Goal: Information Seeking & Learning: Learn about a topic

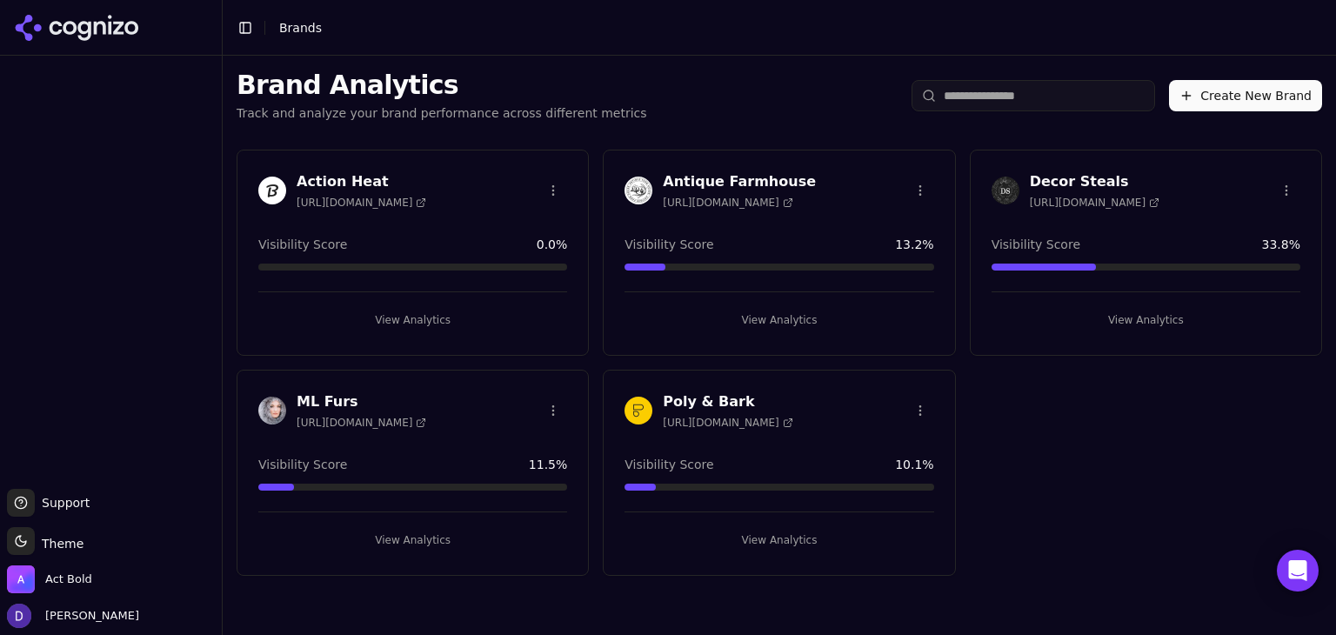
click at [727, 154] on div "Antique Farmhouse https://antiquefarmhouse.com Visibility Score 13.2 % View Ana…" at bounding box center [779, 253] width 352 height 206
click at [734, 174] on h3 "Antique Farmhouse" at bounding box center [739, 181] width 153 height 21
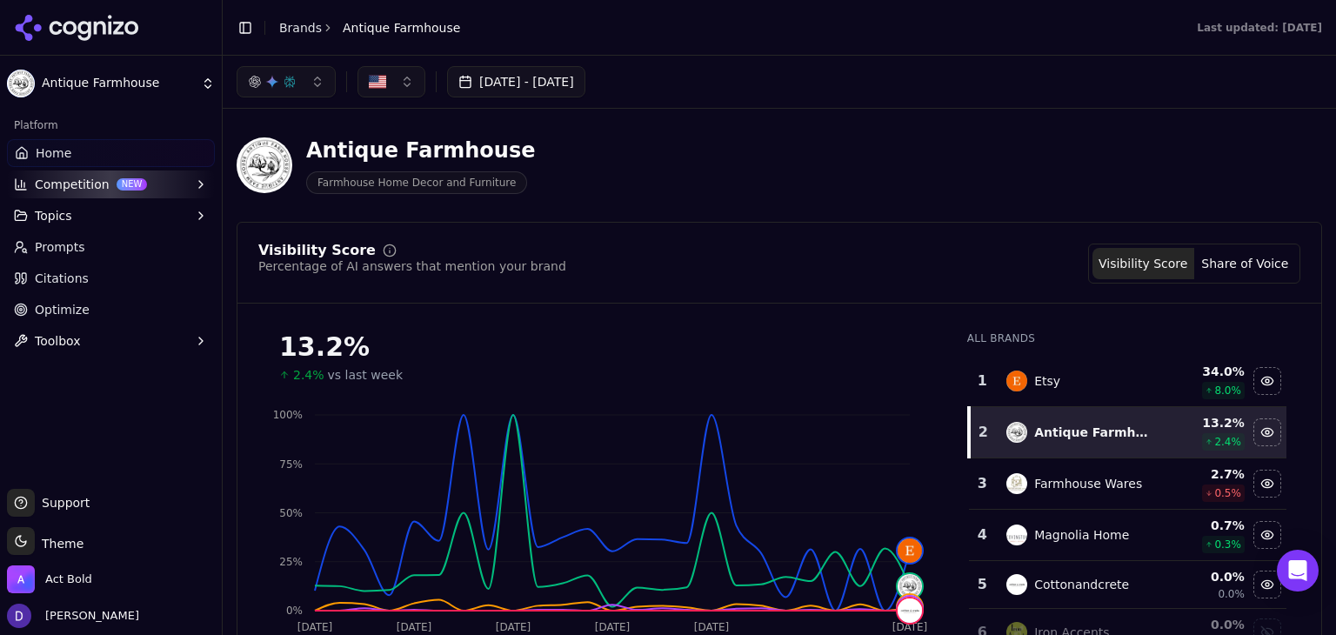
click at [535, 83] on button "[DATE] - [DATE]" at bounding box center [516, 81] width 138 height 31
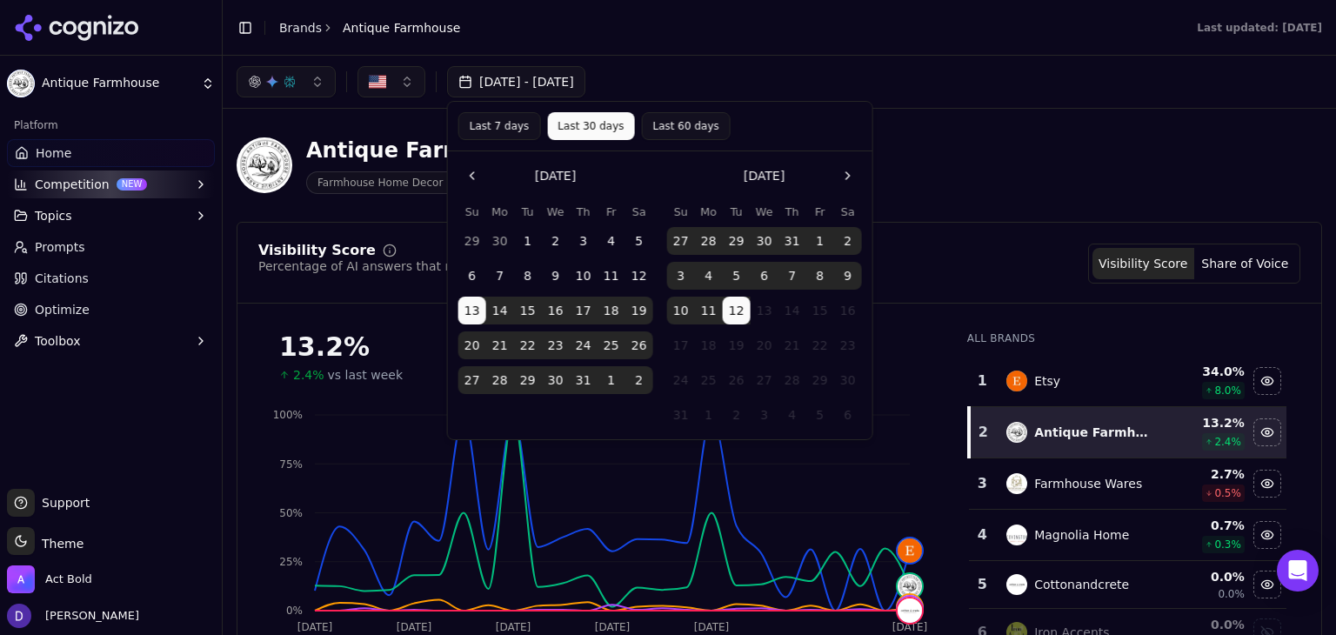
click at [504, 133] on button "Last 7 days" at bounding box center [499, 126] width 83 height 28
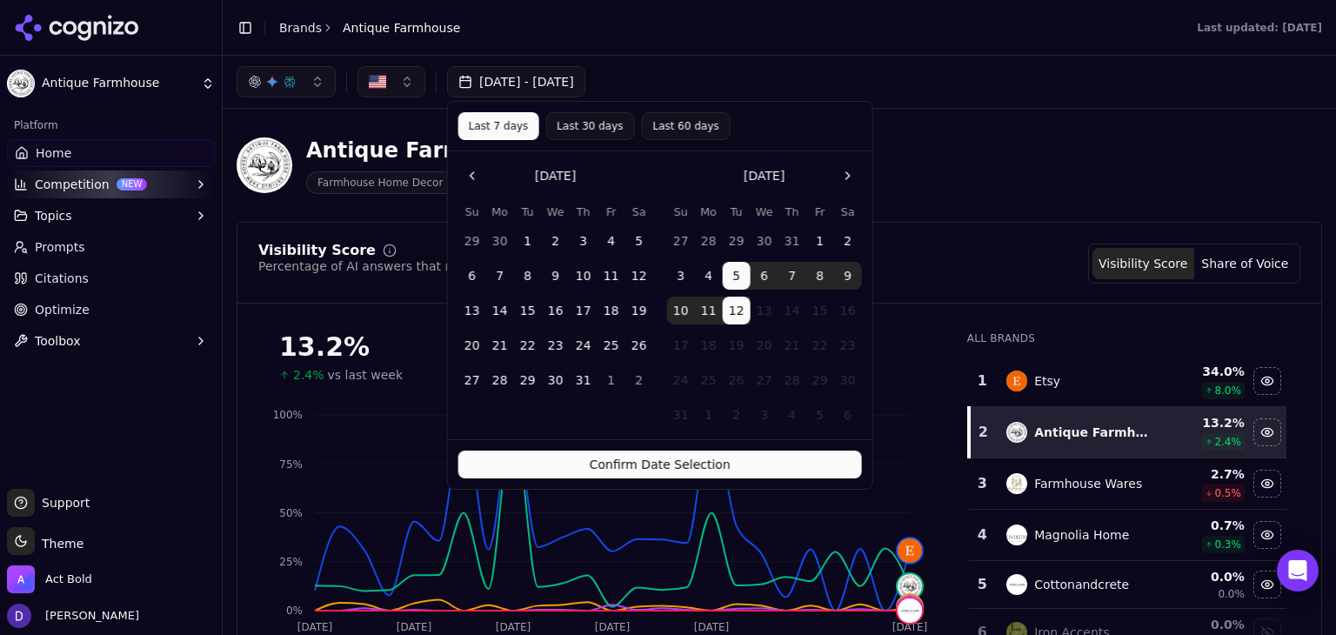
click at [629, 461] on button "Confirm Date Selection" at bounding box center [659, 464] width 403 height 28
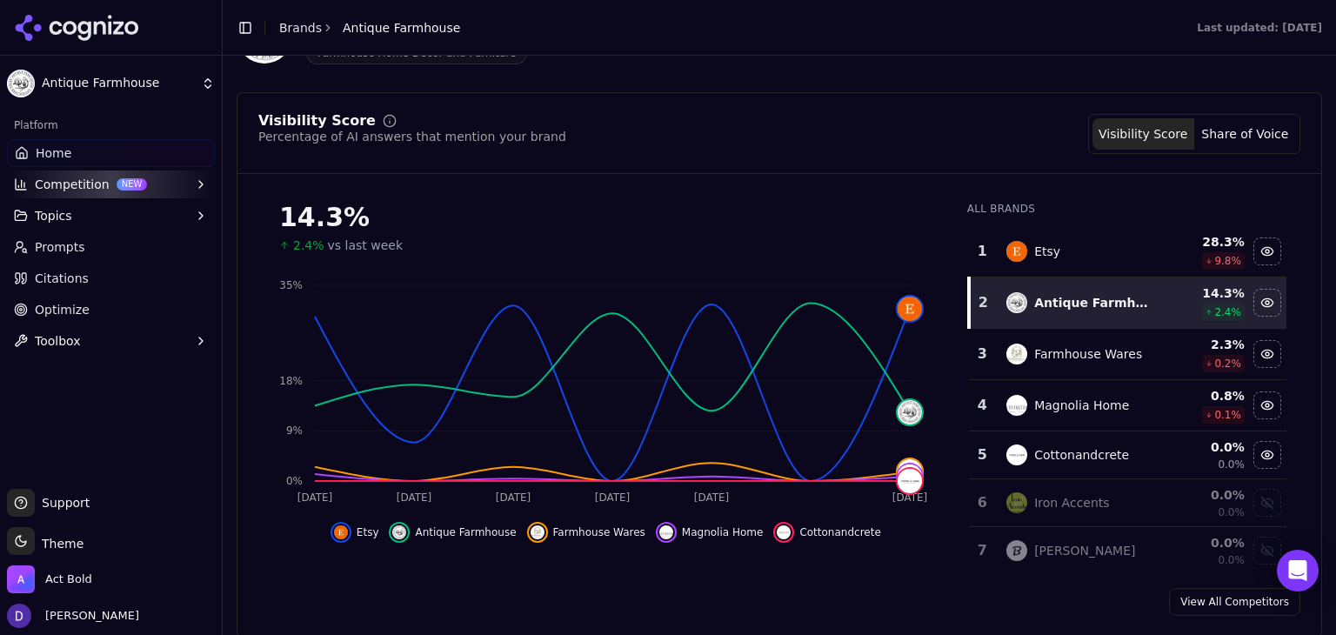
scroll to position [153, 0]
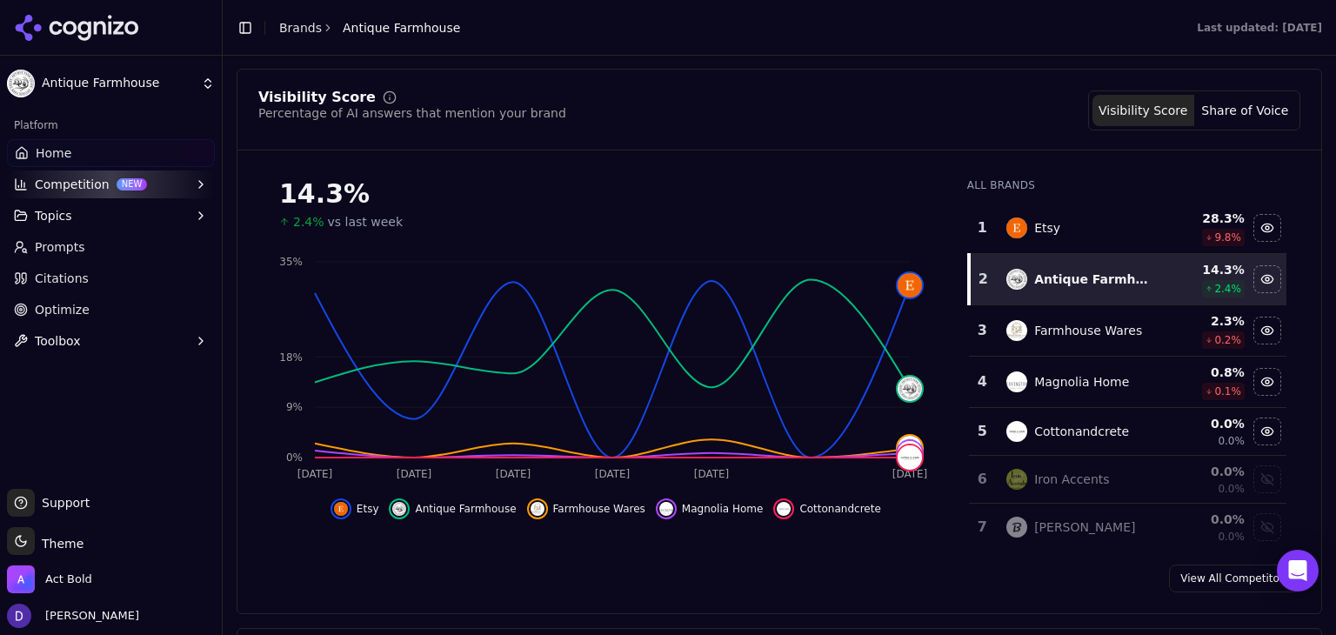
click at [1208, 101] on button "Share of Voice" at bounding box center [1245, 110] width 102 height 31
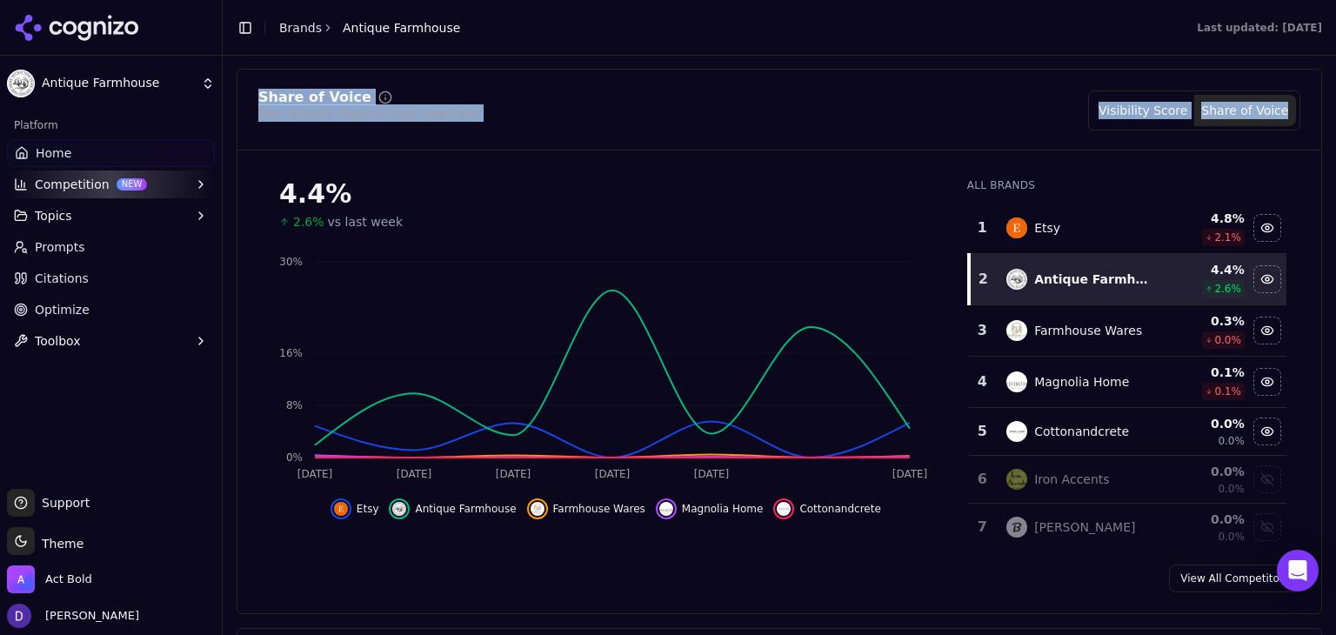
click at [1287, 94] on div "Share of Voice Your brand’s share of total mentions Visibility Score Share of V…" at bounding box center [778, 120] width 1083 height 60
click at [253, 81] on div "Share of Voice Your brand’s share of total mentions Visibility Score Share of V…" at bounding box center [779, 341] width 1085 height 545
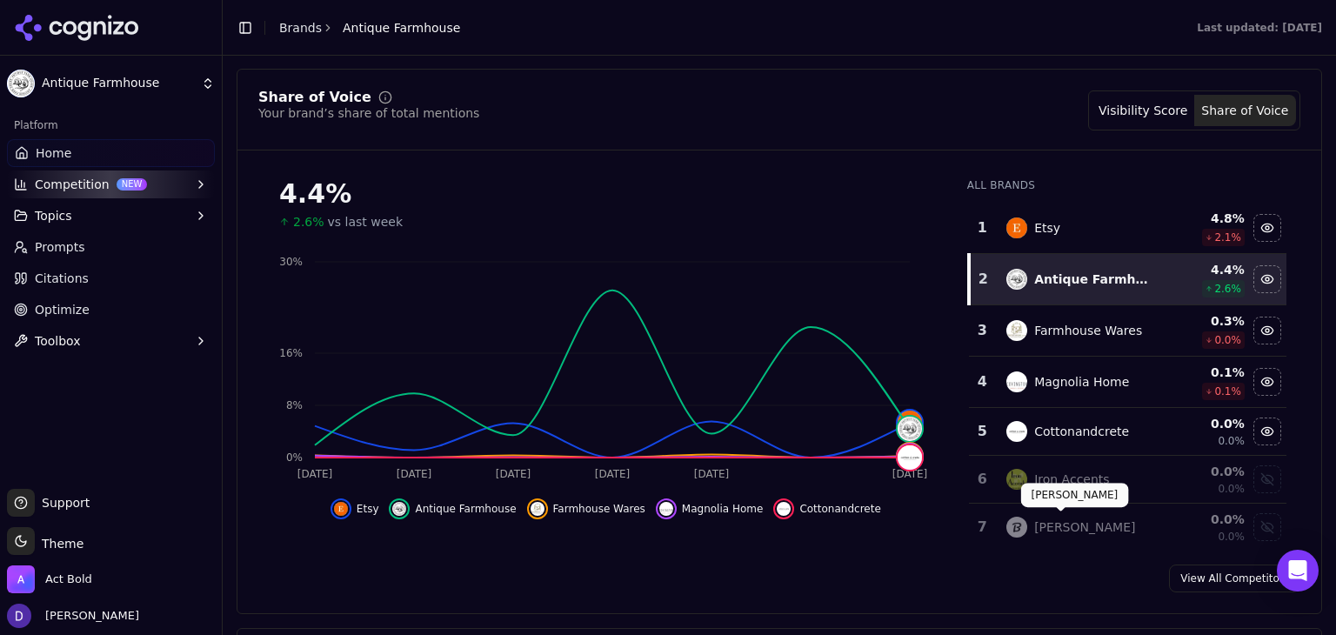
click at [1165, 567] on div "View All Competitors" at bounding box center [778, 578] width 1083 height 28
click at [1200, 575] on link "View All Competitors" at bounding box center [1234, 578] width 131 height 28
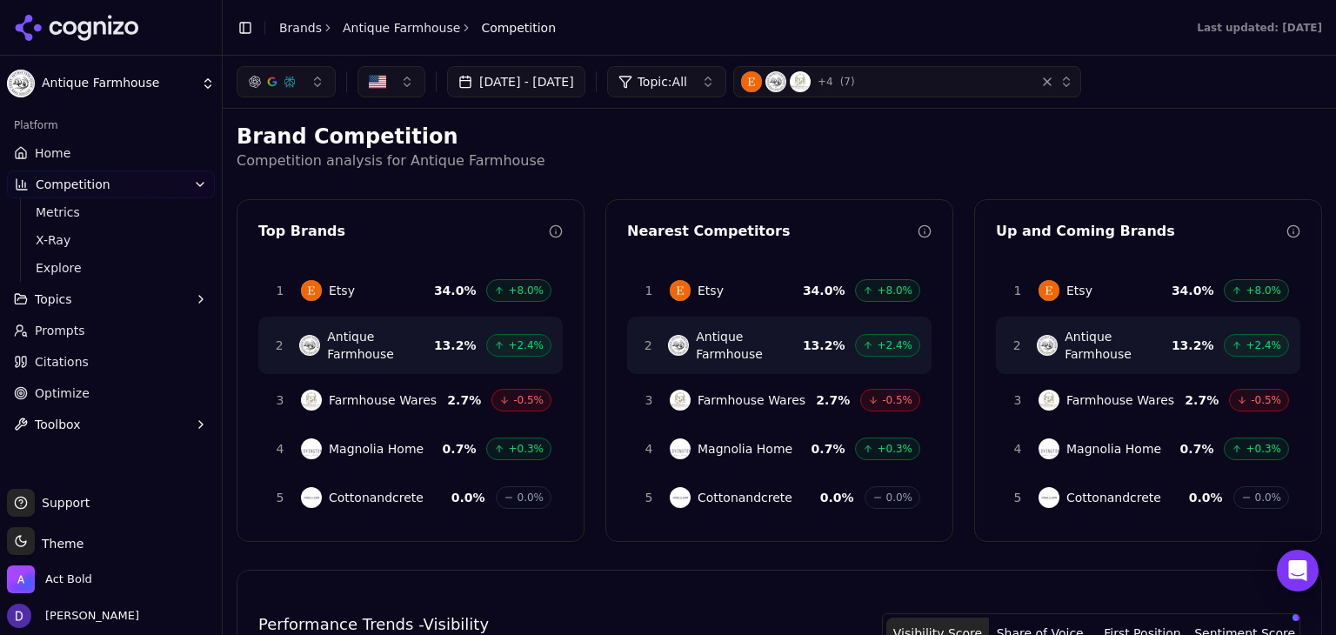
click at [79, 153] on link "Home" at bounding box center [111, 153] width 208 height 28
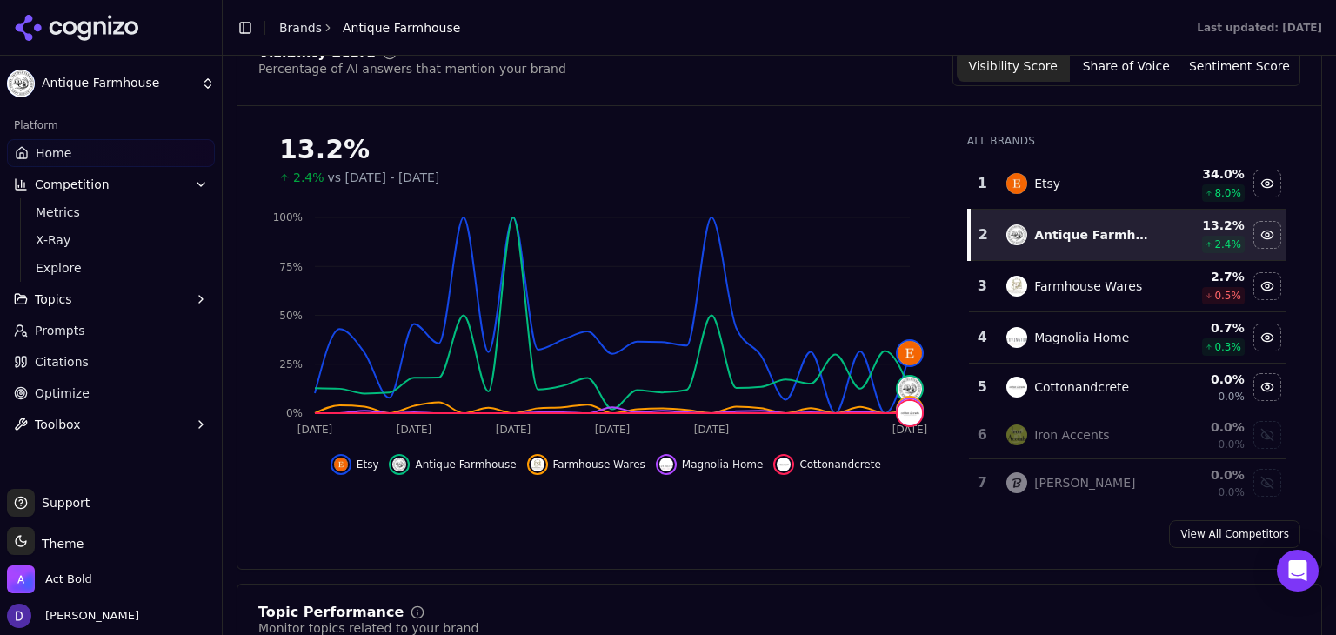
scroll to position [231, 0]
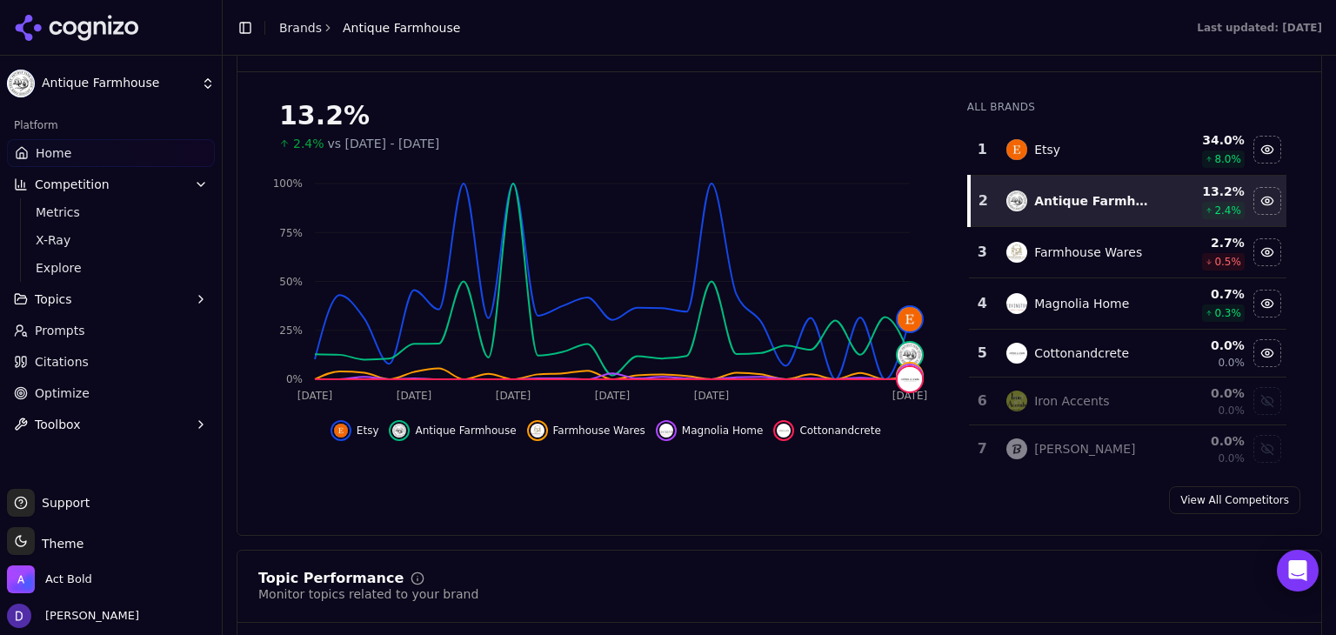
click at [1232, 495] on link "View All Competitors" at bounding box center [1234, 500] width 131 height 28
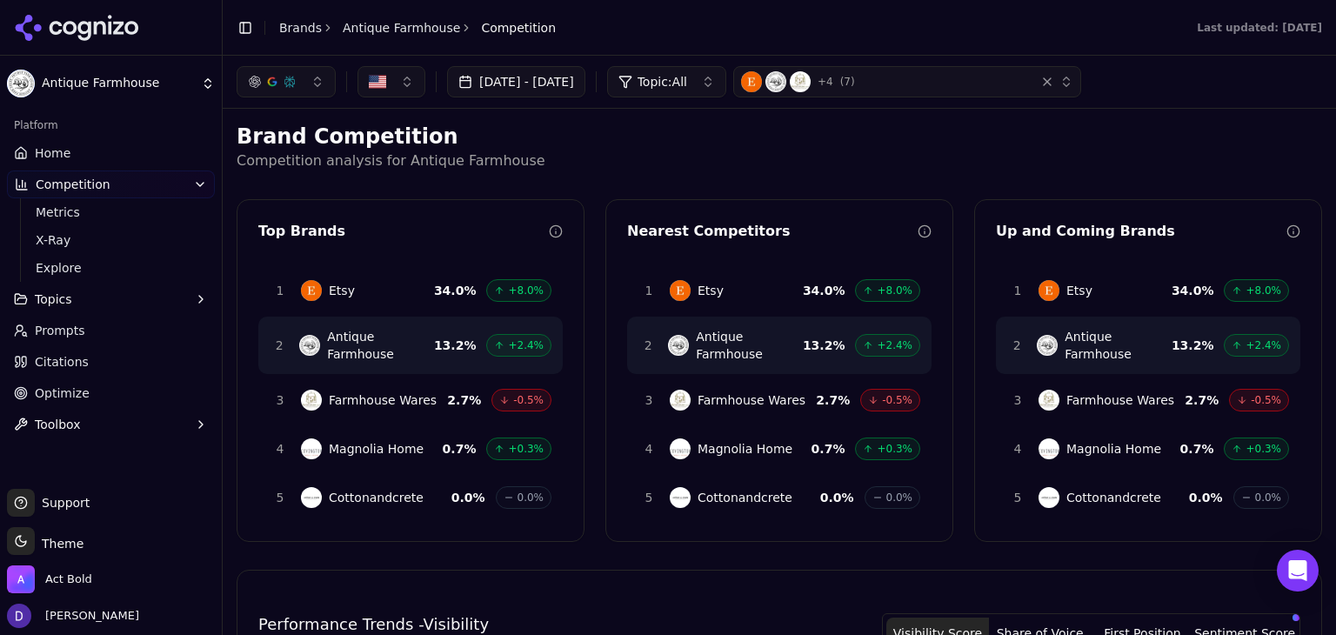
click at [557, 76] on button "[DATE] - [DATE]" at bounding box center [516, 81] width 138 height 31
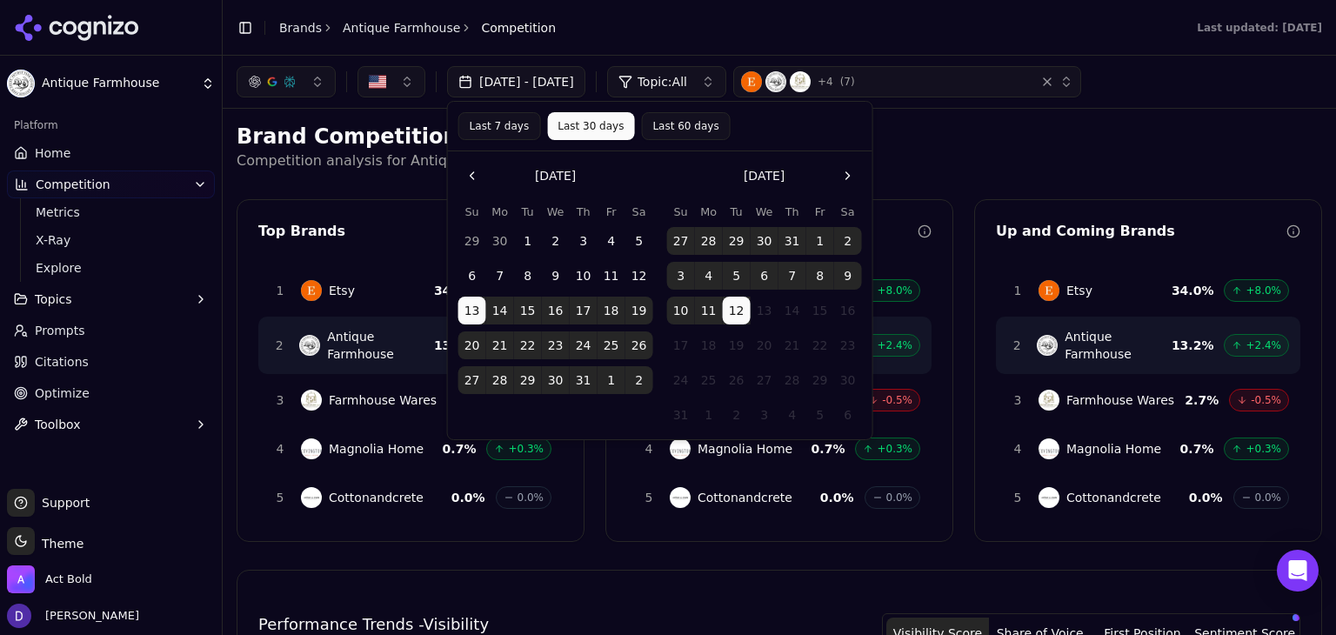
click at [487, 129] on button "Last 7 days" at bounding box center [499, 126] width 83 height 28
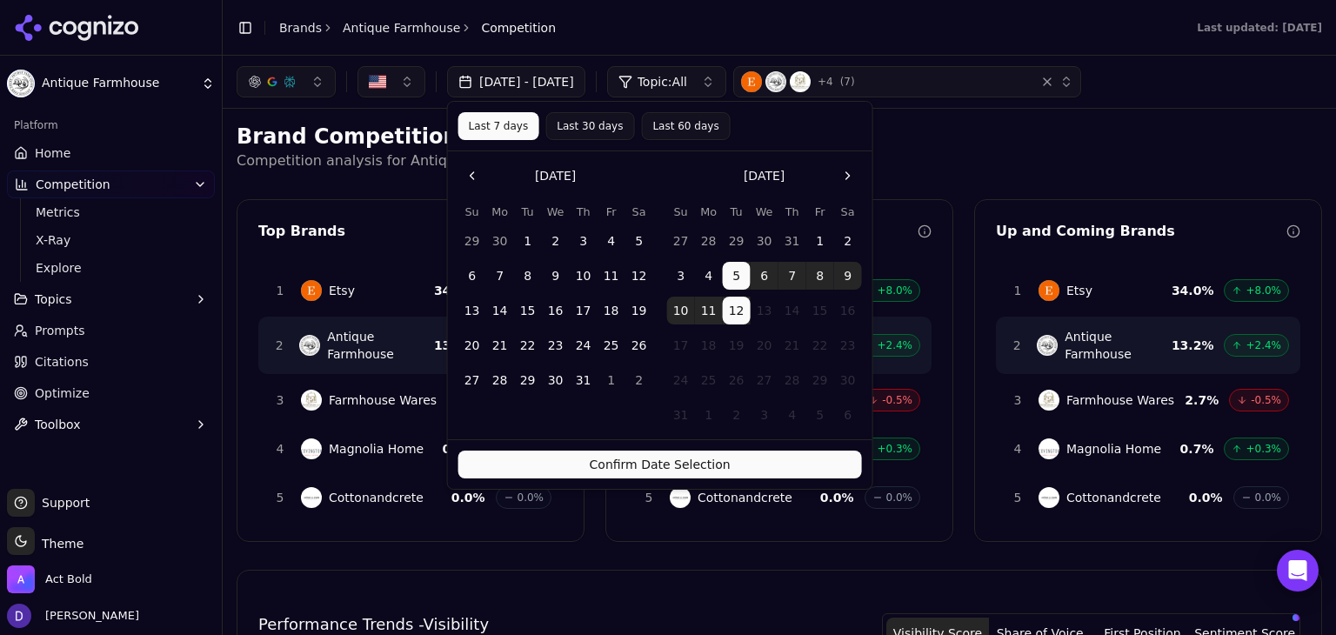
click at [759, 470] on button "Confirm Date Selection" at bounding box center [659, 464] width 403 height 28
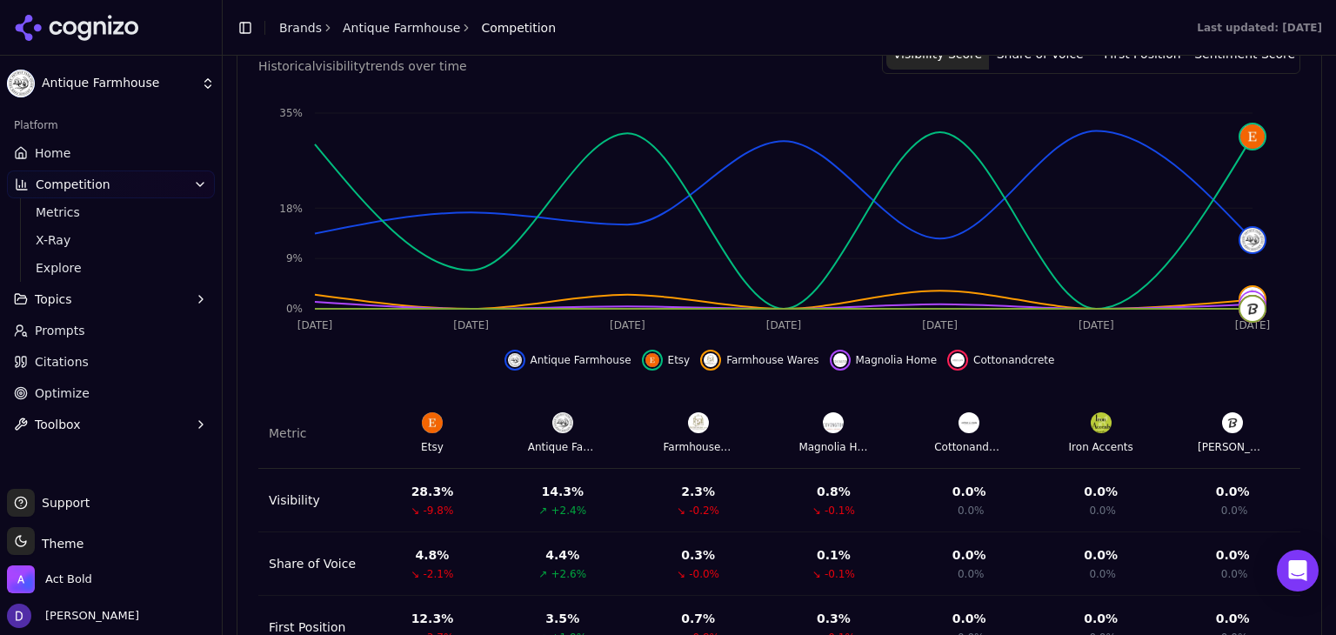
scroll to position [705, 0]
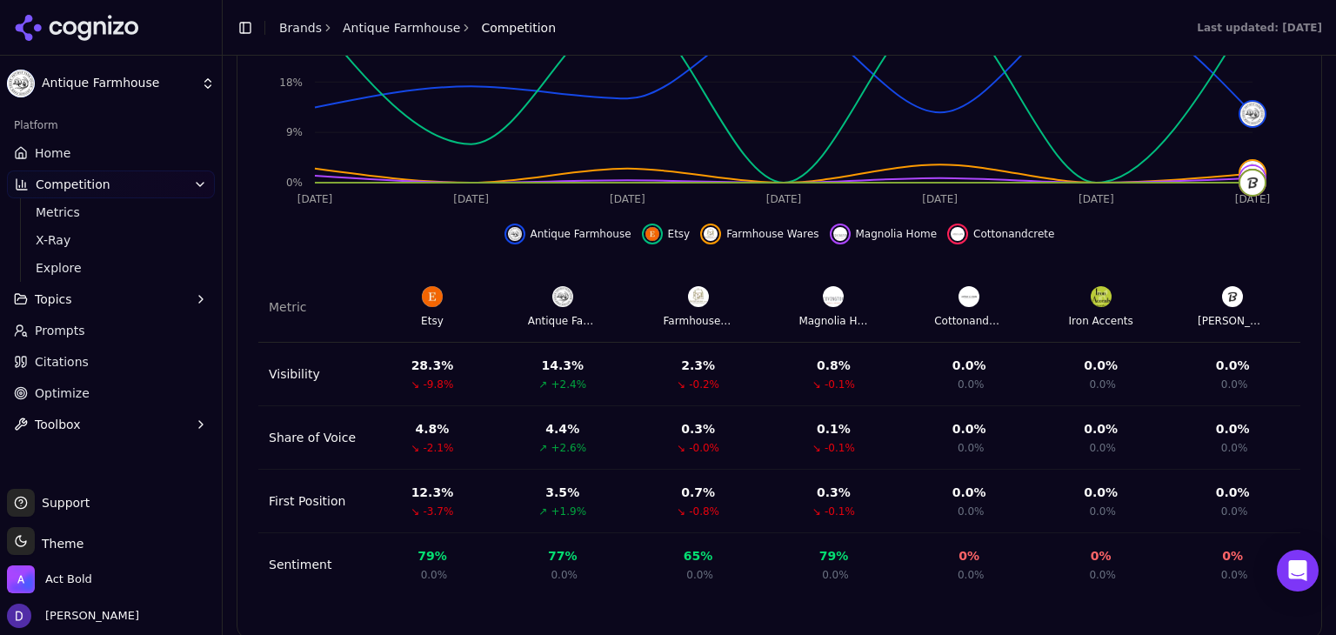
click at [311, 550] on td "Sentiment" at bounding box center [313, 564] width 111 height 63
click at [543, 547] on div "77 % 0.0%" at bounding box center [562, 564] width 115 height 35
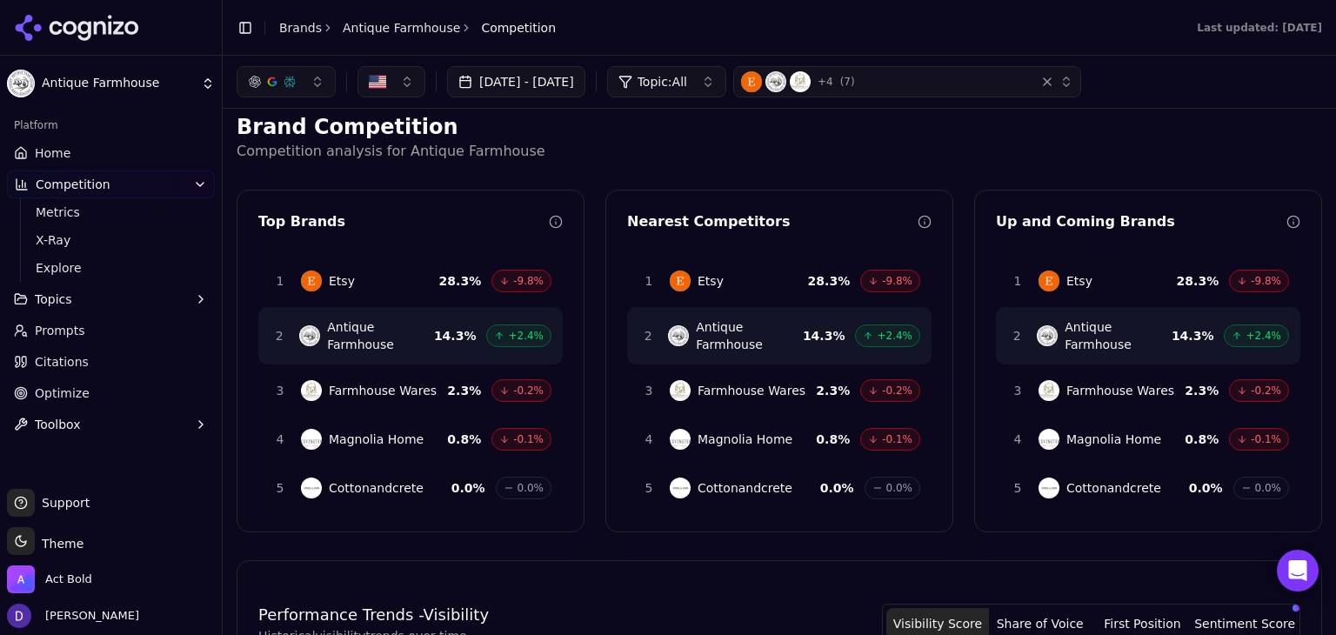
click at [118, 294] on button "Topics" at bounding box center [111, 299] width 208 height 28
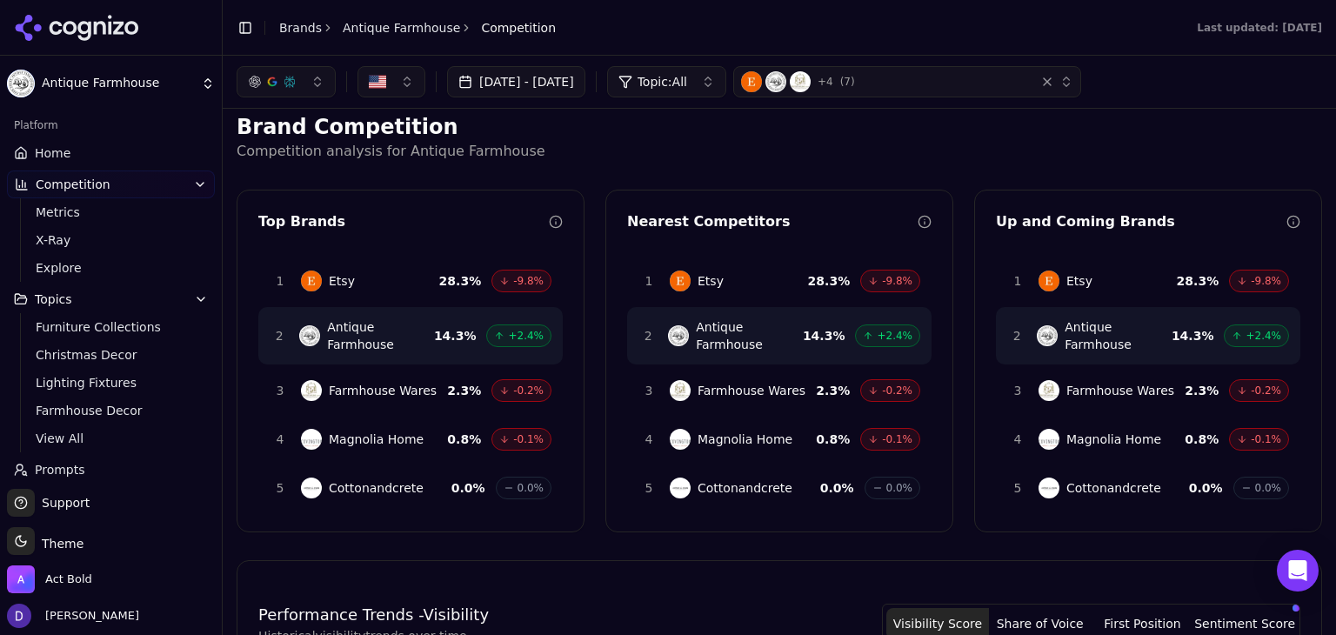
click at [103, 296] on button "Topics" at bounding box center [111, 299] width 208 height 28
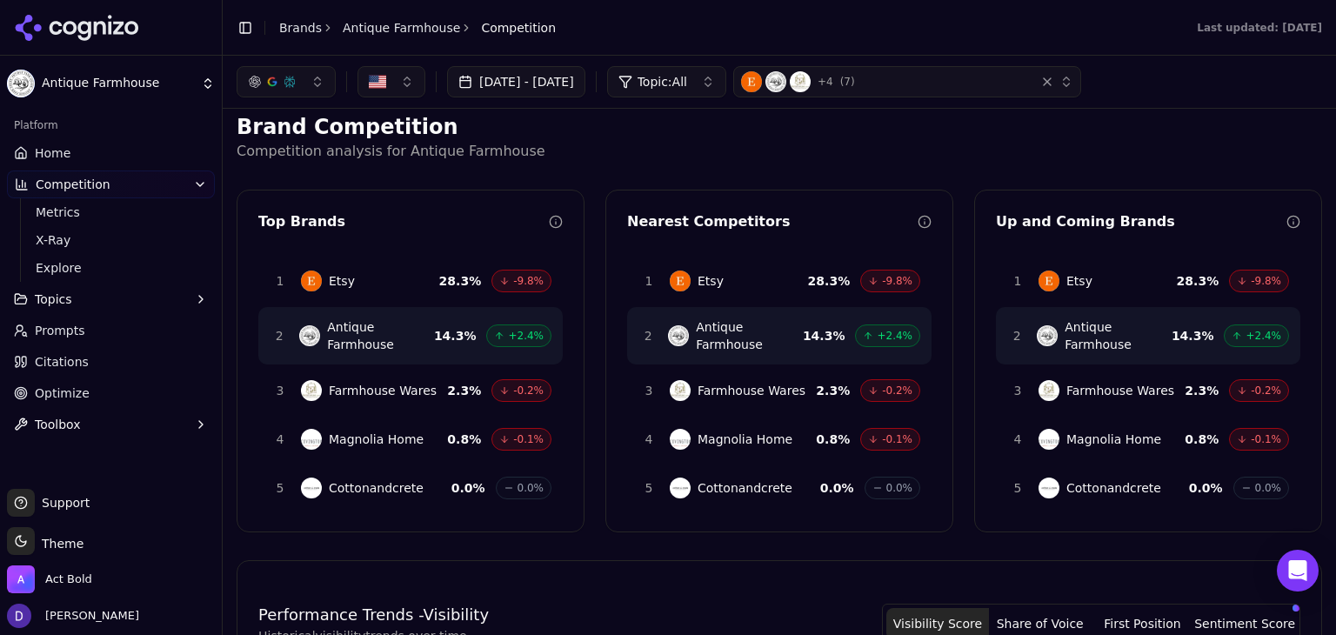
click at [99, 298] on button "Topics" at bounding box center [111, 299] width 208 height 28
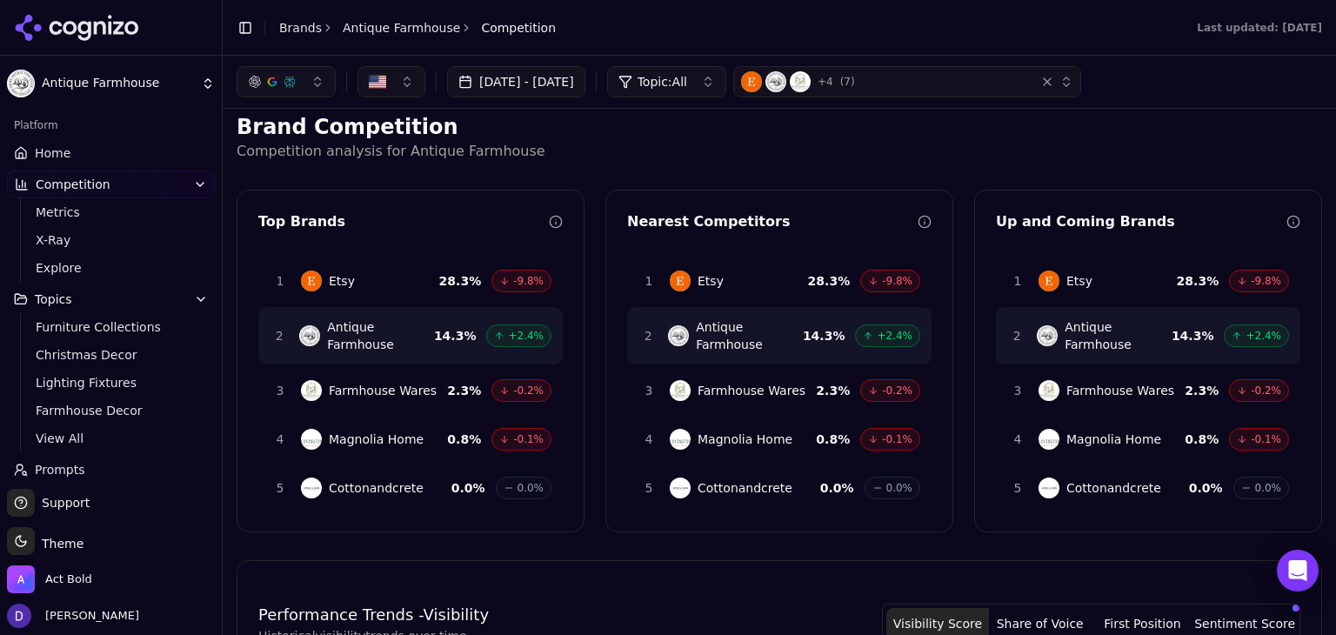
click at [104, 307] on button "Topics" at bounding box center [111, 299] width 208 height 28
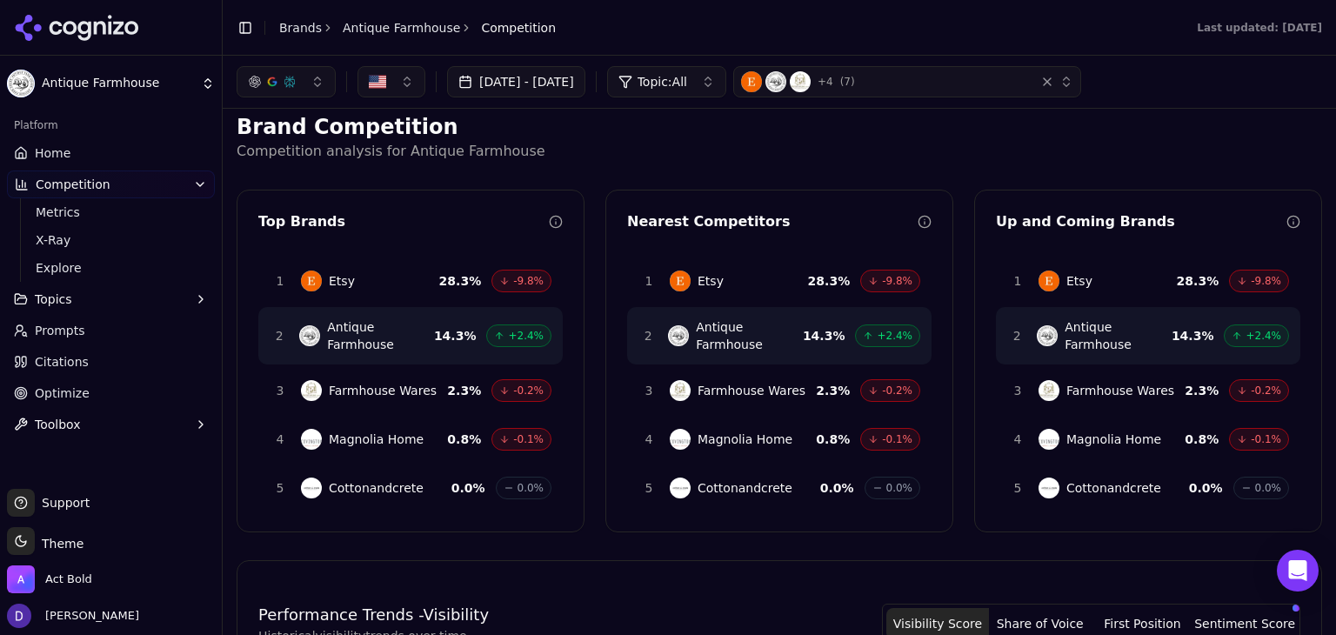
click at [80, 163] on link "Home" at bounding box center [111, 153] width 208 height 28
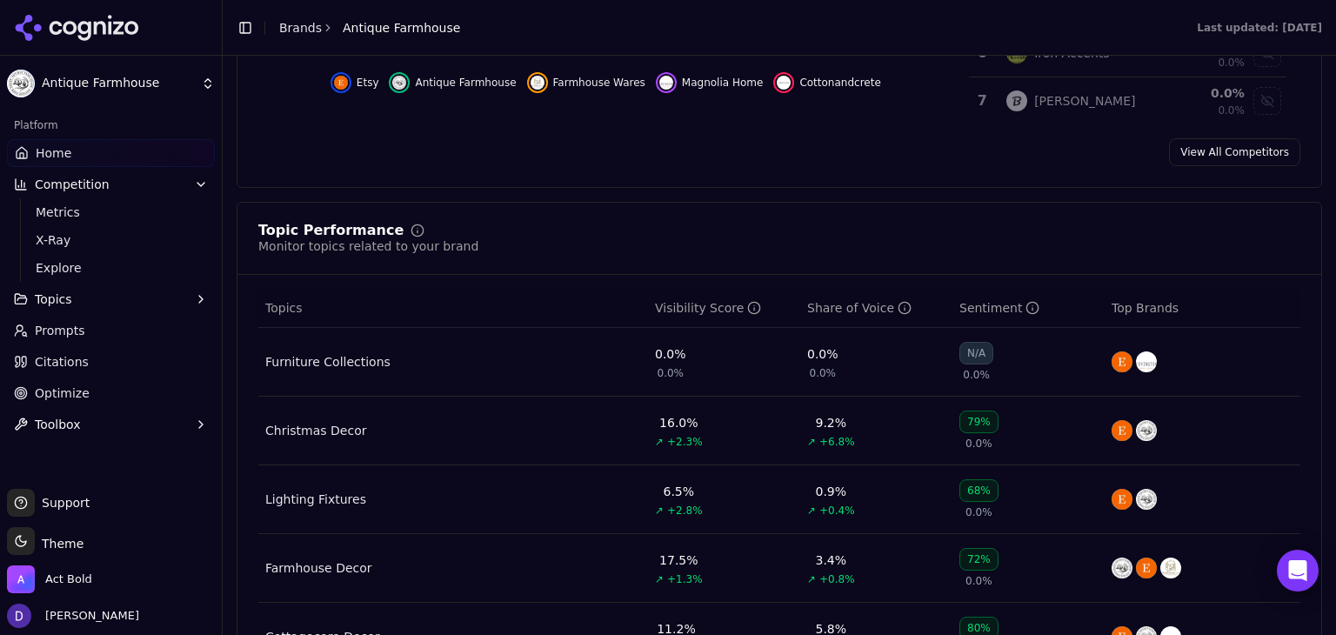
scroll to position [811, 0]
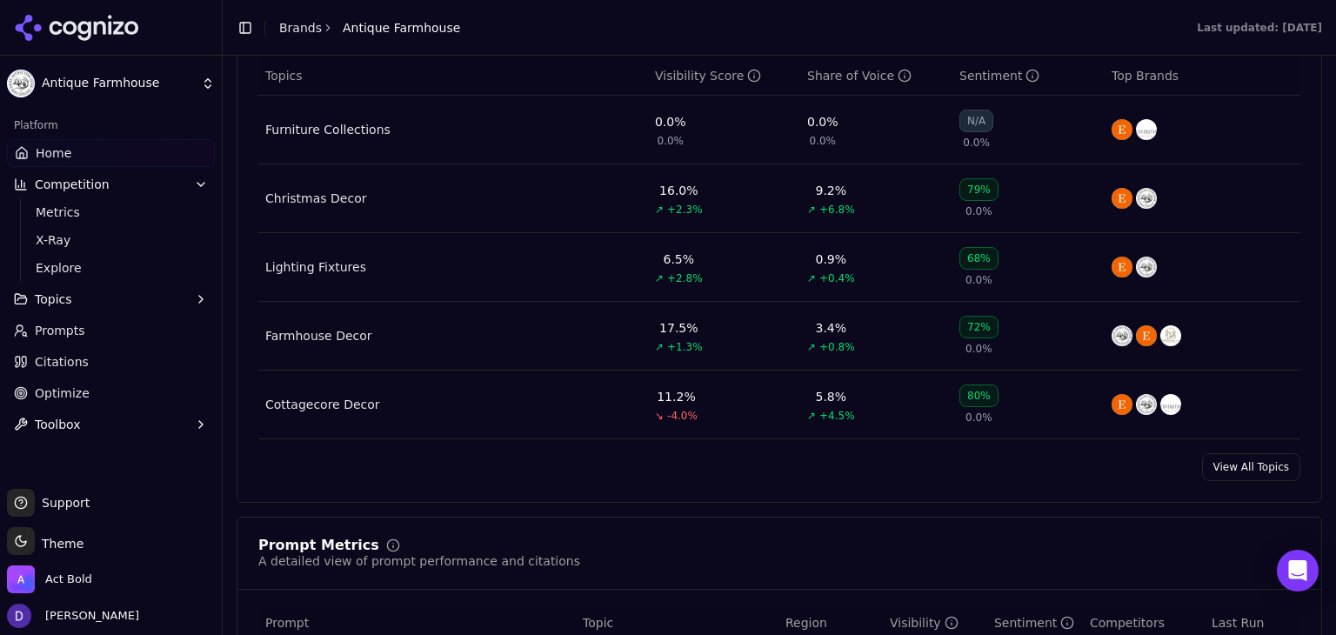
click at [1213, 470] on link "View All Topics" at bounding box center [1251, 467] width 98 height 28
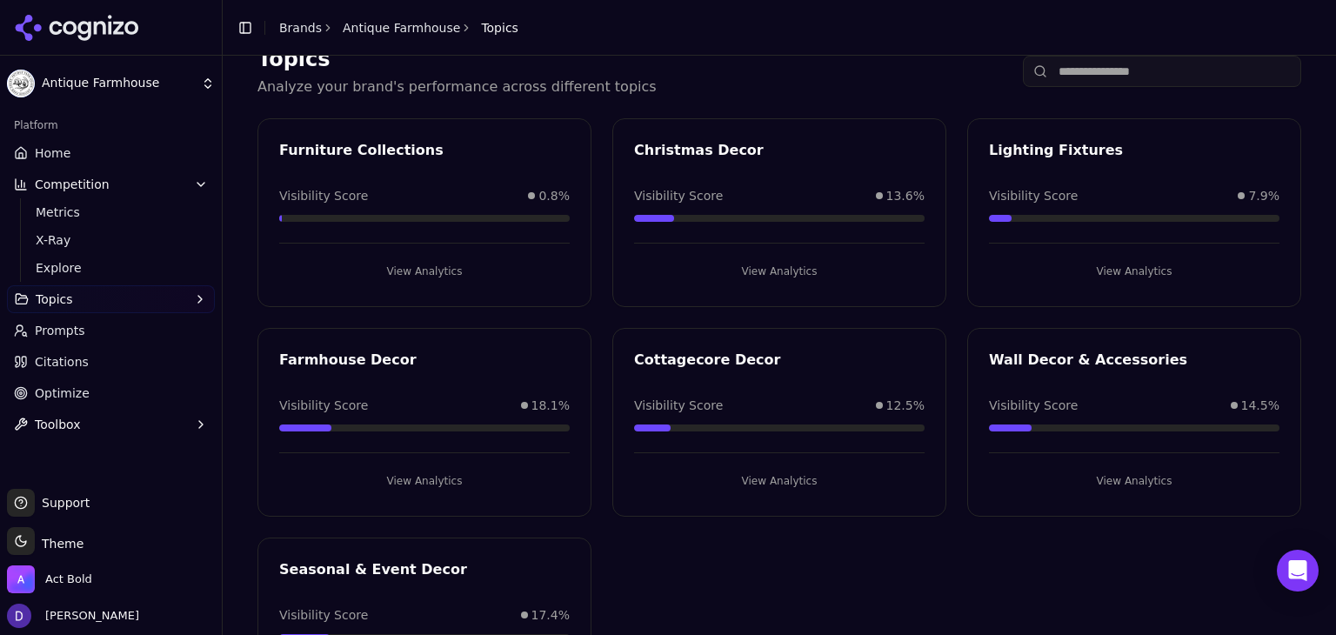
scroll to position [116, 0]
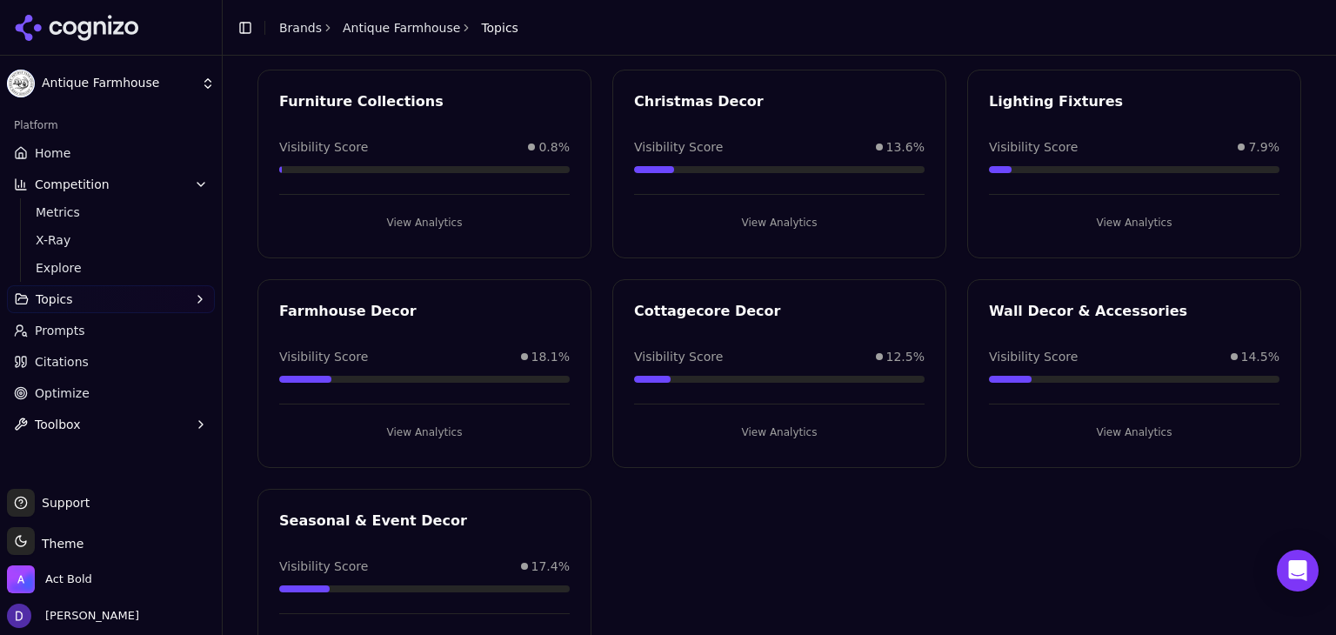
click at [298, 17] on div "Toggle Sidebar Brands Antique Farmhouse Topics" at bounding box center [378, 28] width 310 height 24
click at [276, 23] on div "Toggle Sidebar Brands Antique Farmhouse Topics" at bounding box center [378, 28] width 310 height 24
click at [283, 25] on link "Brands" at bounding box center [300, 28] width 43 height 14
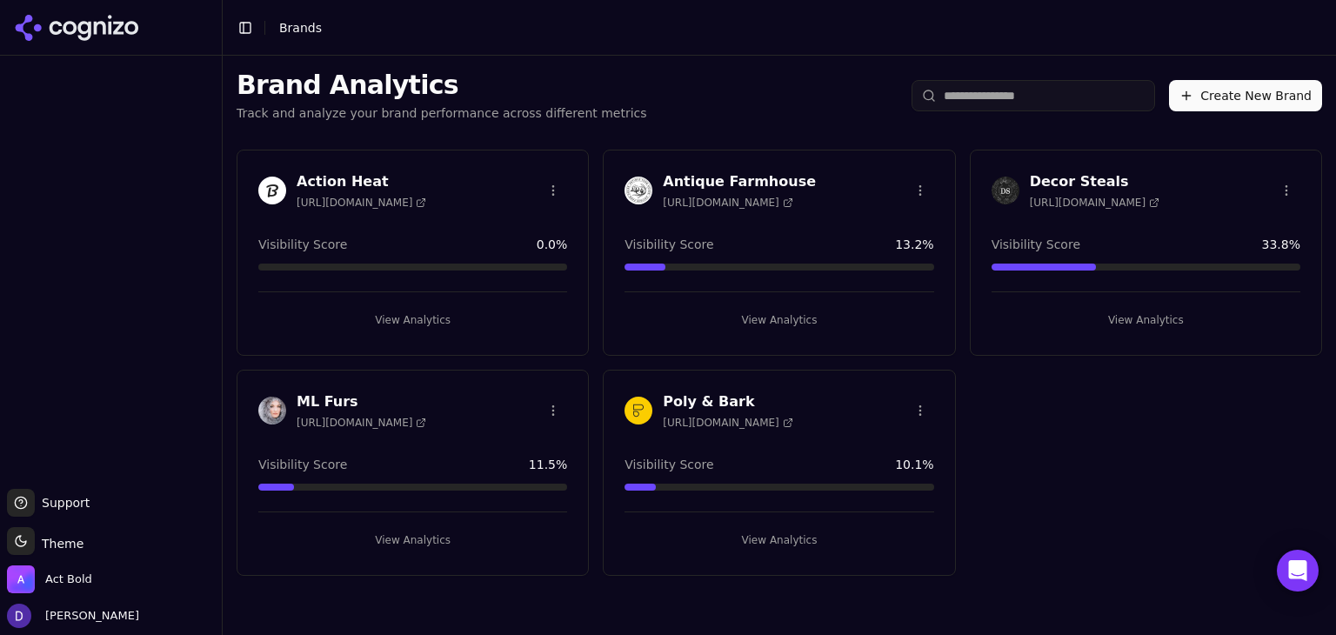
click at [1073, 177] on h3 "Decor Steals" at bounding box center [1095, 181] width 130 height 21
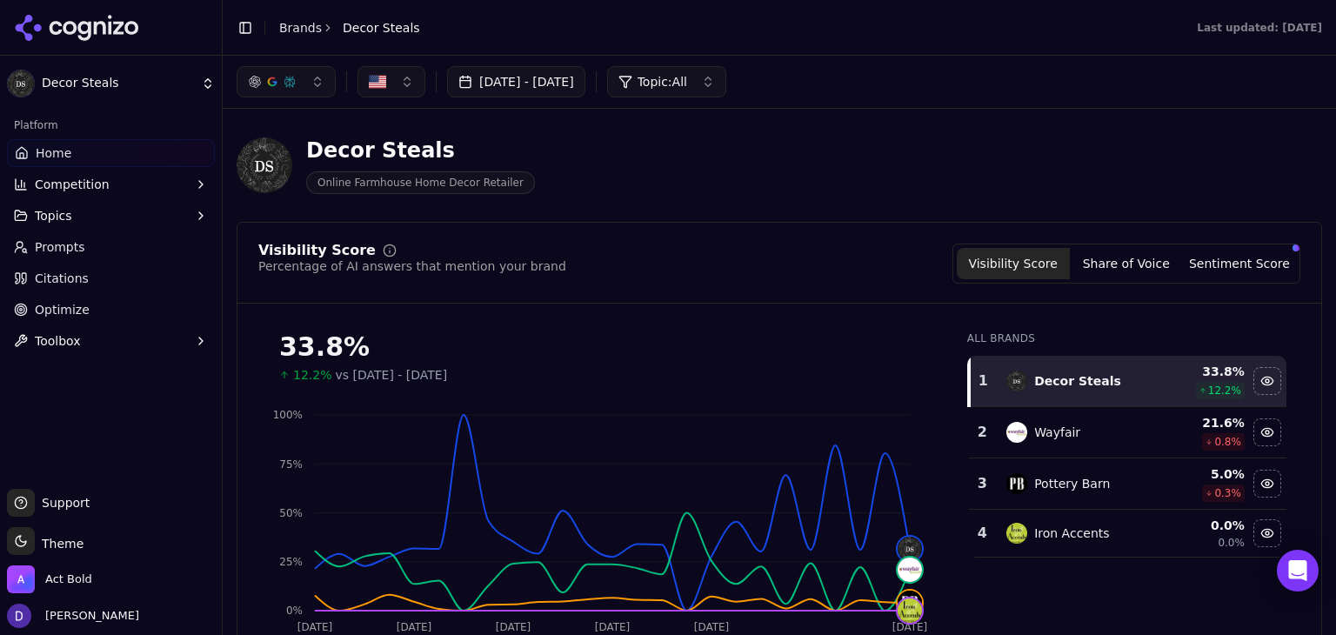
click at [503, 72] on button "[DATE] - [DATE]" at bounding box center [516, 81] width 138 height 31
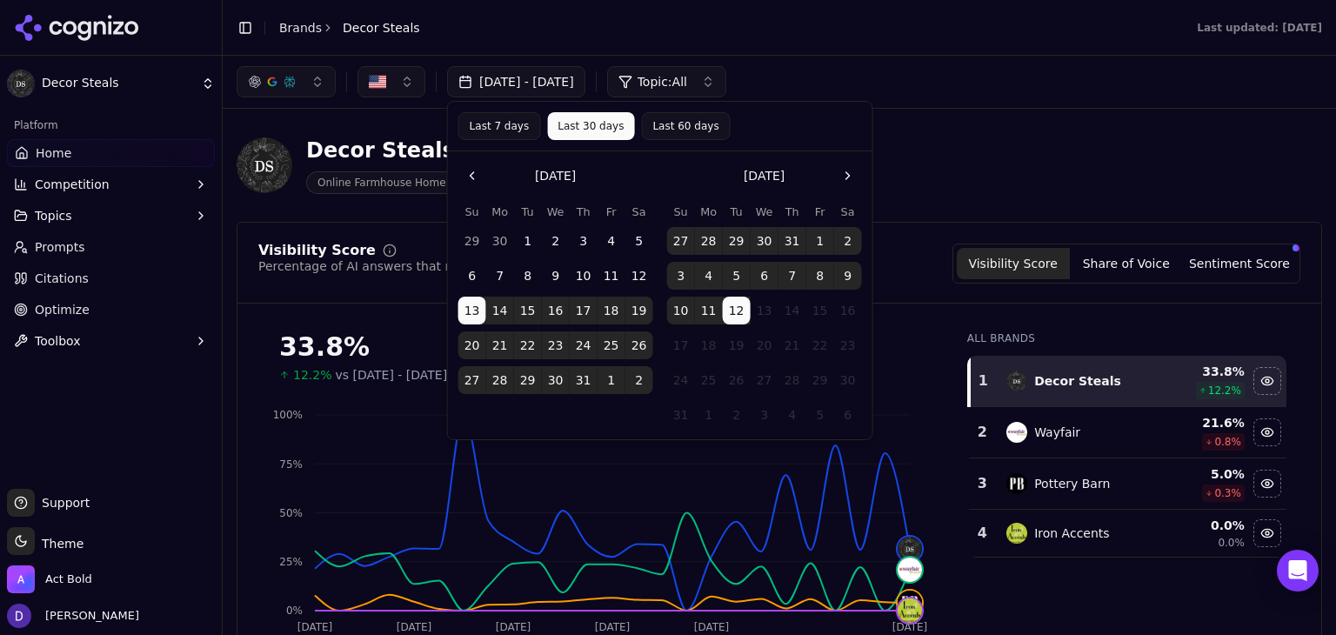
click at [515, 130] on button "Last 7 days" at bounding box center [499, 126] width 83 height 28
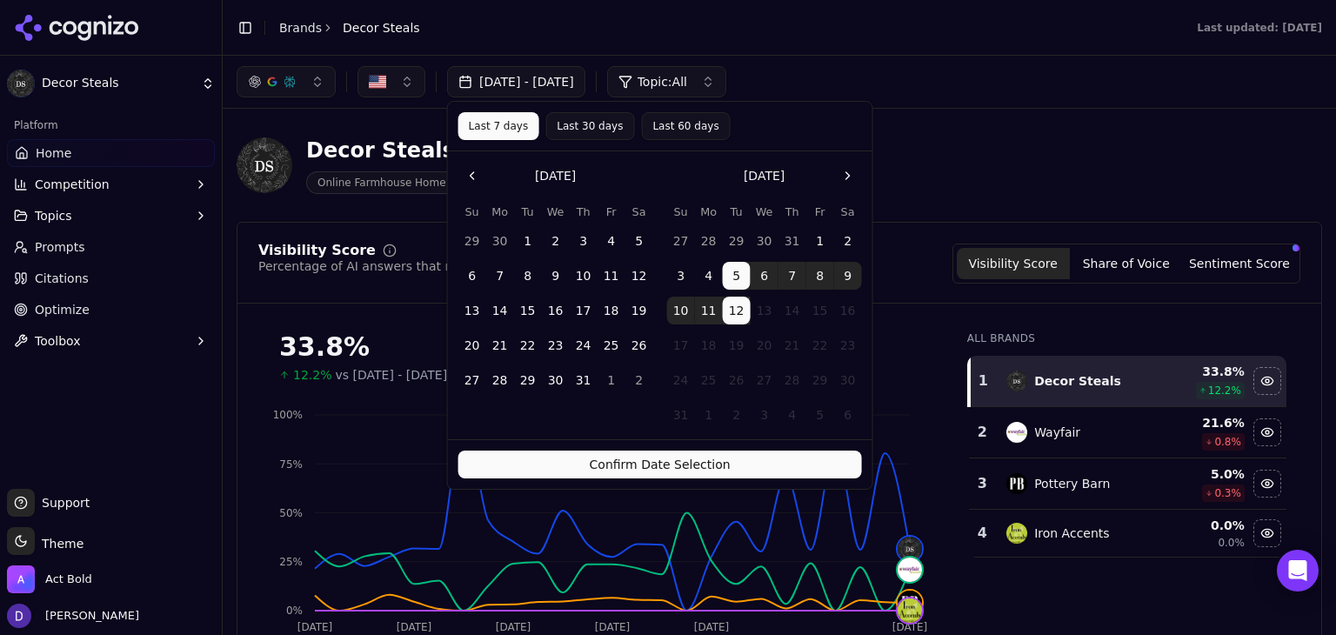
click at [741, 463] on button "Confirm Date Selection" at bounding box center [659, 464] width 403 height 28
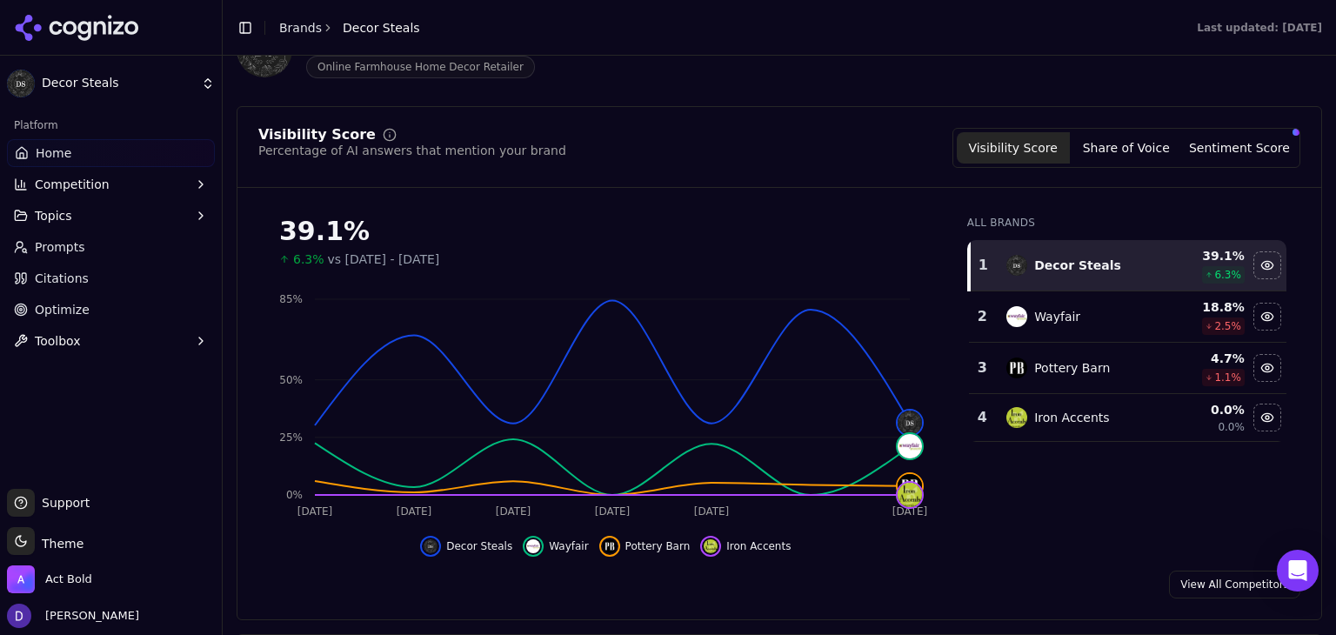
scroll to position [84, 0]
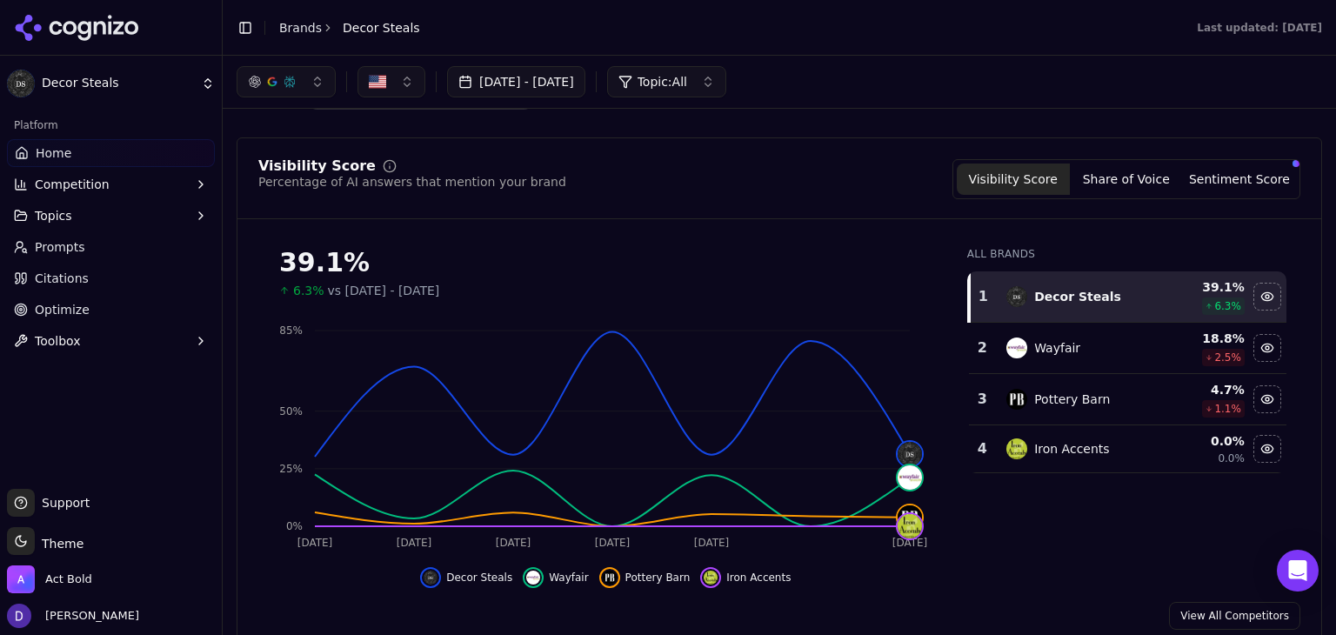
click at [1139, 168] on button "Share of Voice" at bounding box center [1126, 178] width 113 height 31
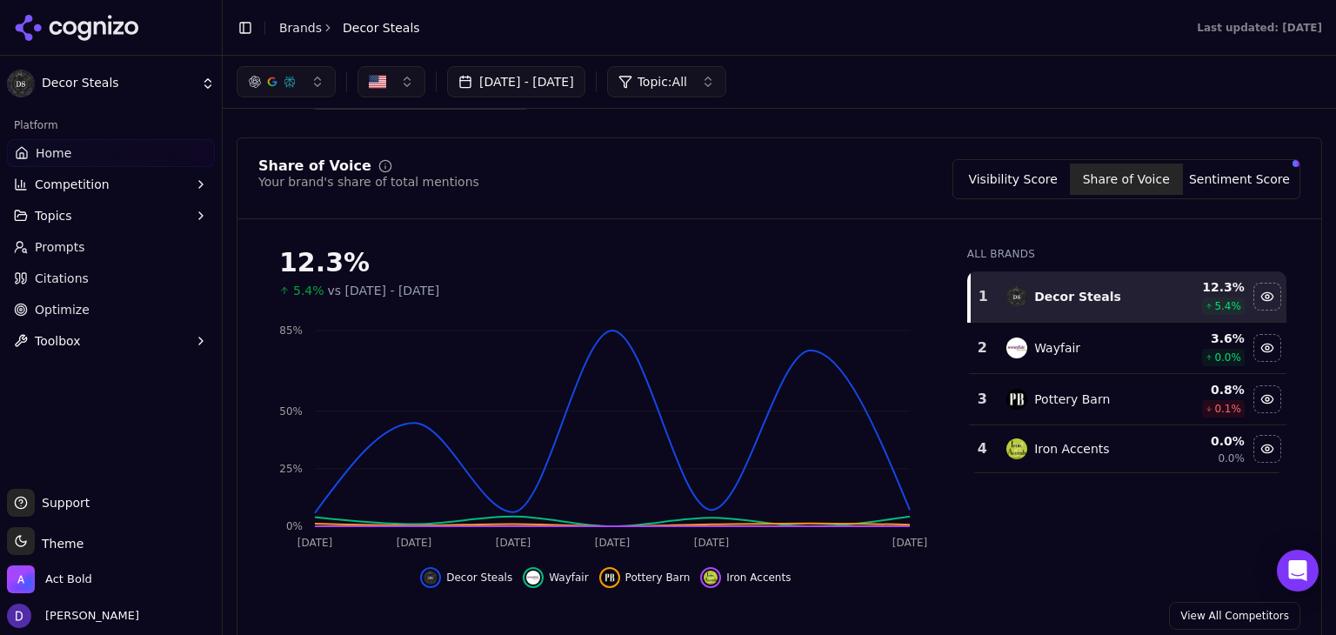
click at [585, 89] on button "[DATE] - [DATE]" at bounding box center [516, 81] width 138 height 31
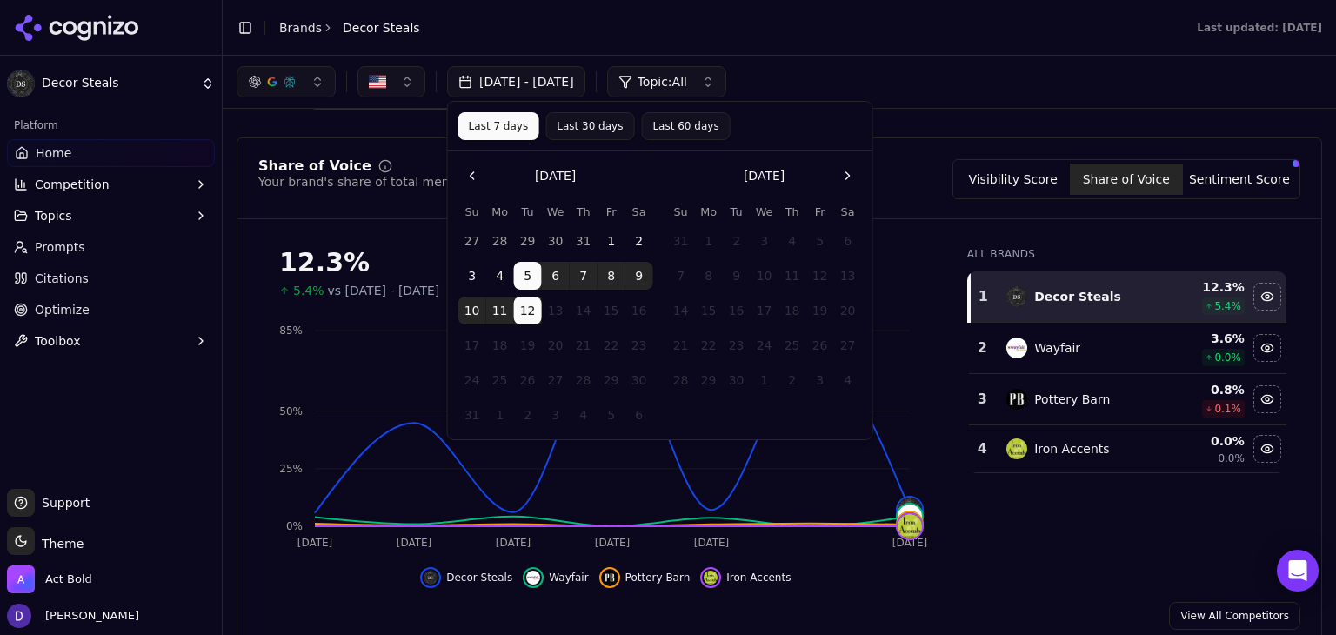
click at [981, 84] on div "[DATE] - [DATE] Topic: All" at bounding box center [779, 81] width 1085 height 31
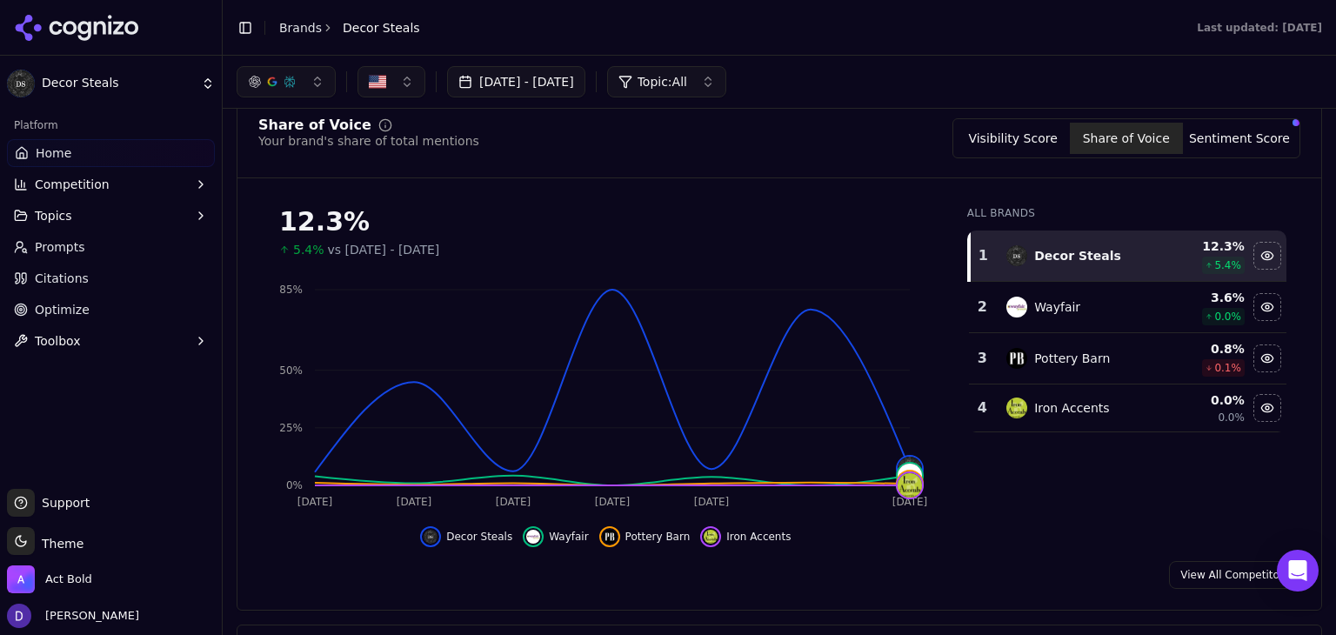
scroll to position [121, 0]
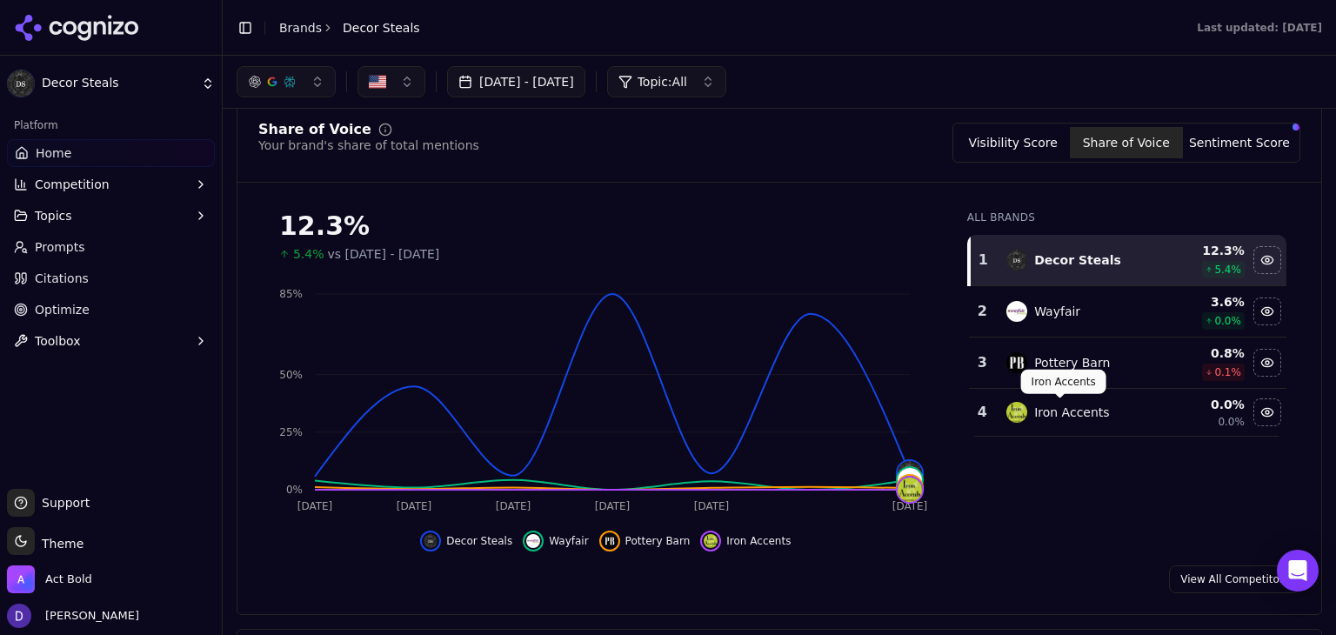
click at [1214, 578] on link "View All Competitors" at bounding box center [1234, 579] width 131 height 28
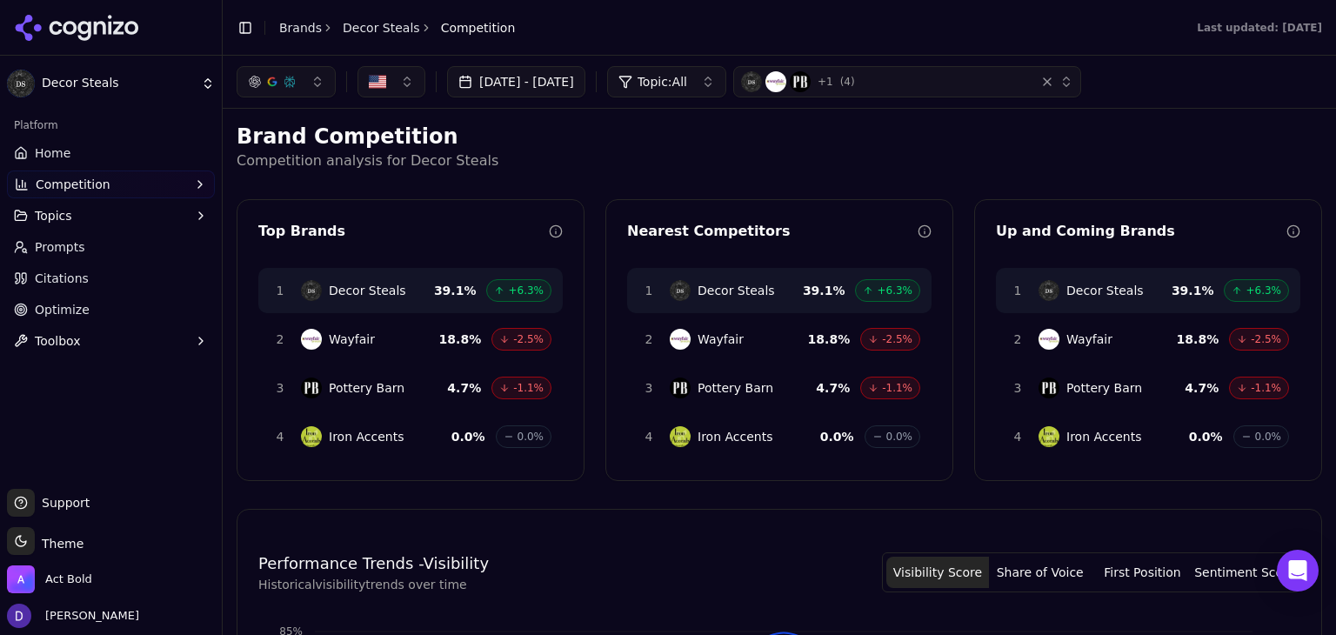
click at [560, 81] on button "[DATE] - [DATE]" at bounding box center [516, 81] width 138 height 31
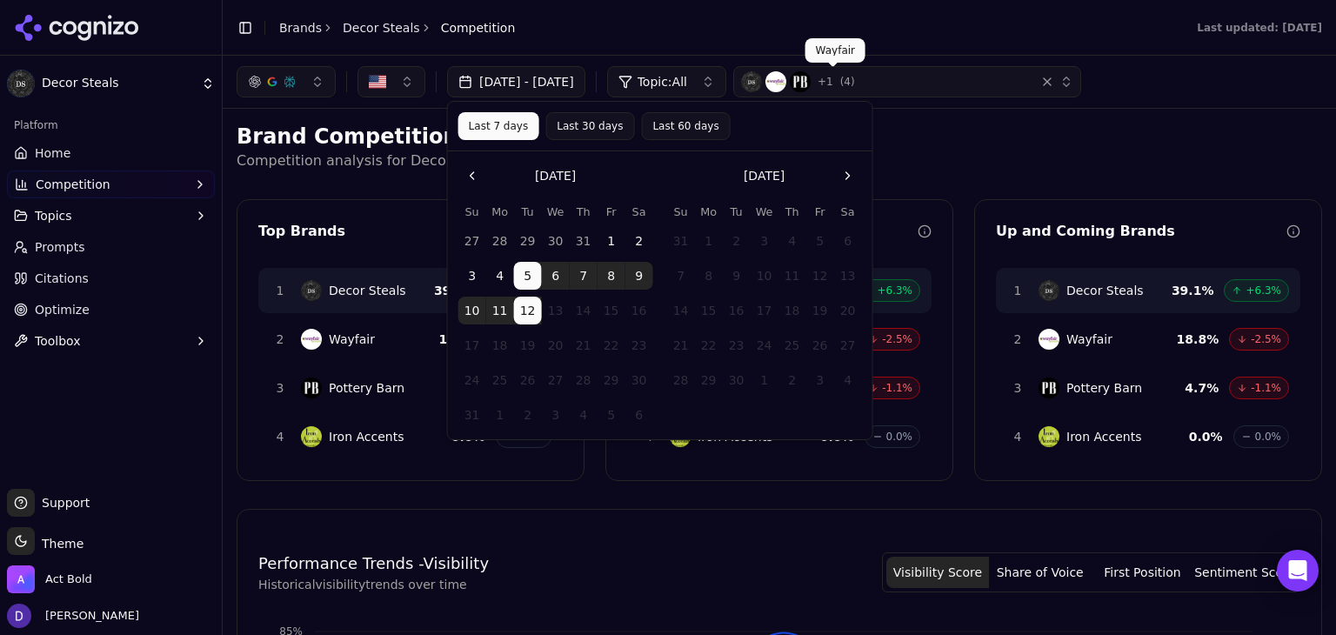
click at [1038, 148] on h2 "Brand Competition" at bounding box center [779, 137] width 1085 height 28
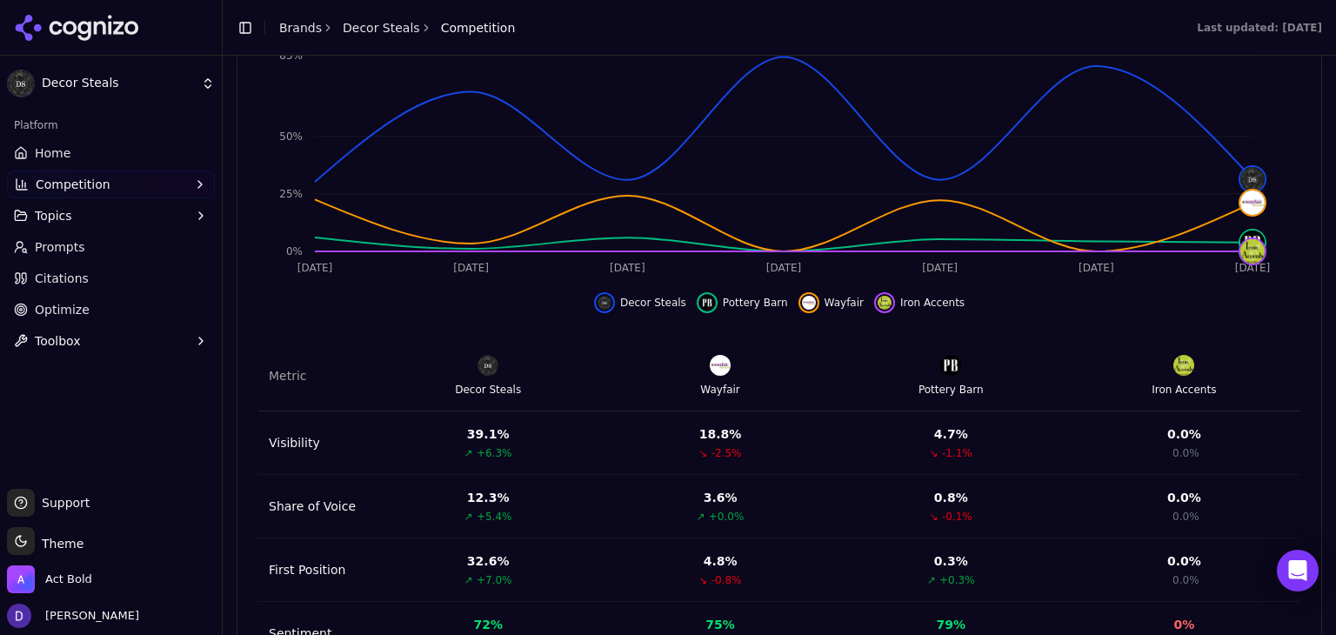
scroll to position [657, 0]
